Goal: Navigation & Orientation: Find specific page/section

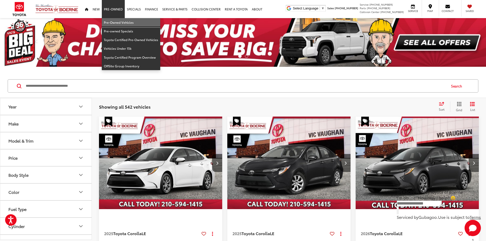
drag, startPoint x: 120, startPoint y: 21, endPoint x: 107, endPoint y: 36, distance: 19.6
click at [120, 21] on link "Pre-Owned Vehicles" at bounding box center [131, 22] width 58 height 9
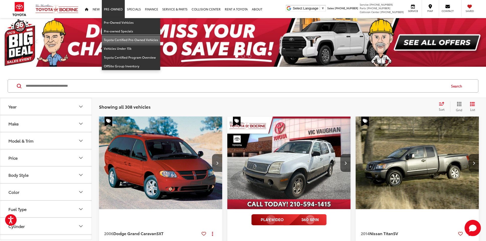
click at [124, 38] on link "Toyota Certified Pre-Owned Vehicles" at bounding box center [131, 39] width 58 height 9
